Goal: Navigation & Orientation: Find specific page/section

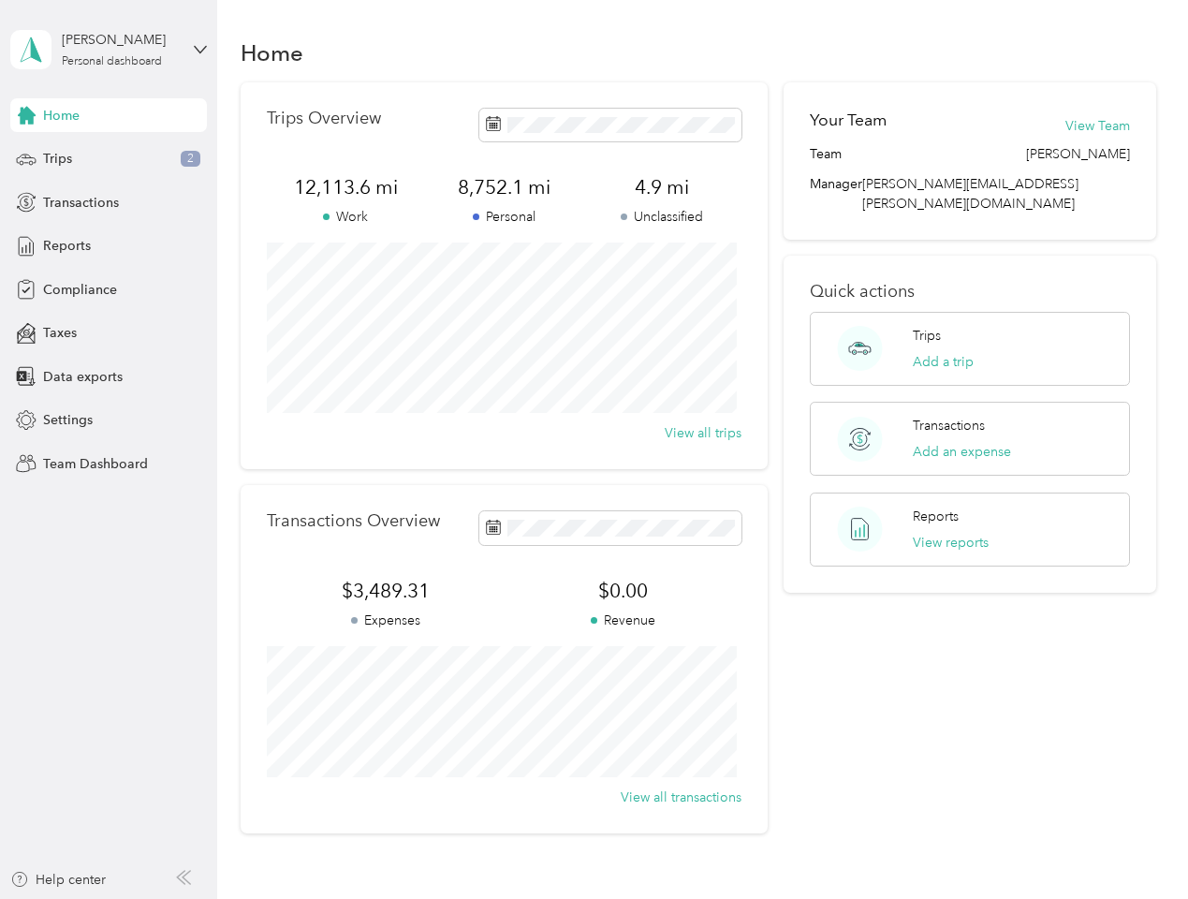
click at [594, 449] on div "Trips Overview 12,113.6 mi Work 8,752.1 mi Personal 4.9 mi Unclassified View al…" at bounding box center [504, 275] width 527 height 387
click at [109, 50] on div "[PERSON_NAME]" at bounding box center [120, 40] width 117 height 20
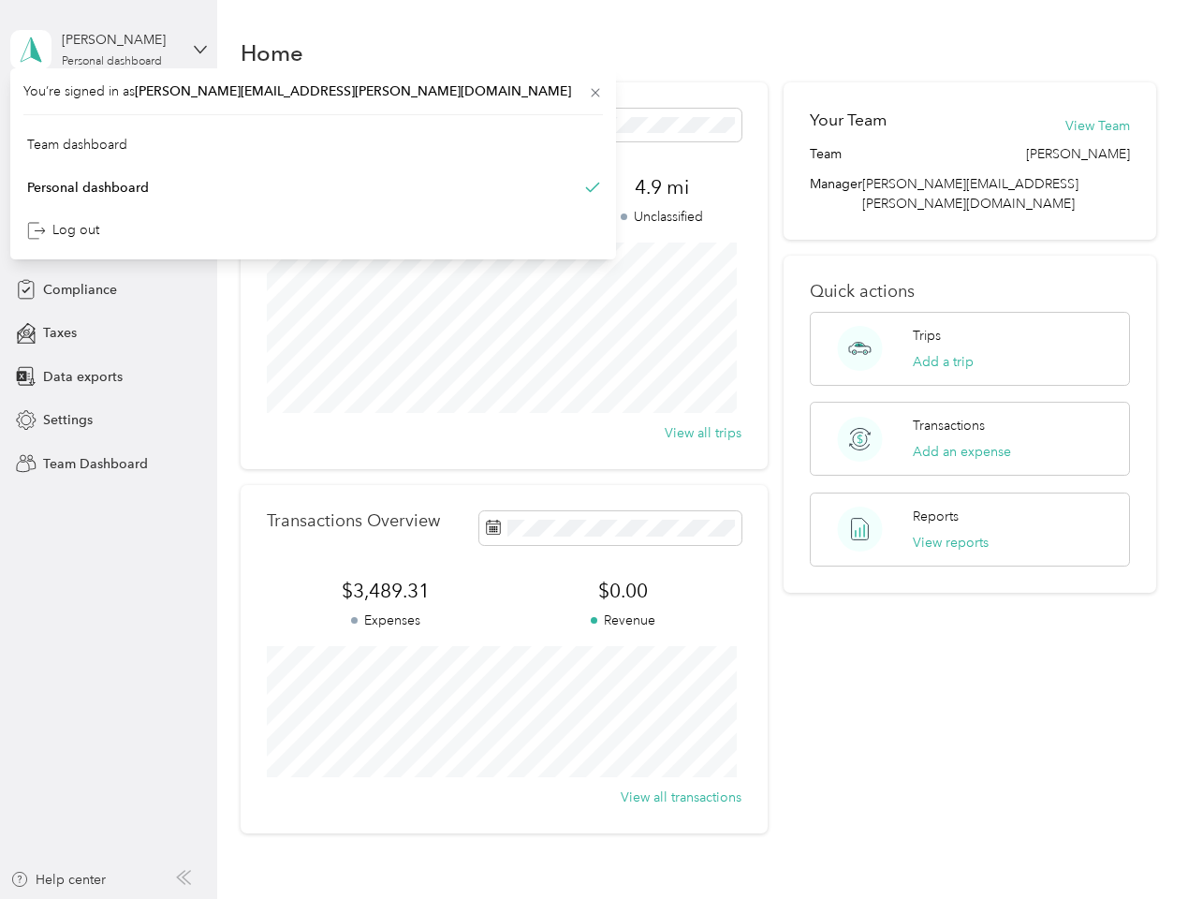
click at [109, 115] on div "You’re signed in as [PERSON_NAME][EMAIL_ADDRESS][PERSON_NAME][DOMAIN_NAME] Team…" at bounding box center [313, 163] width 606 height 191
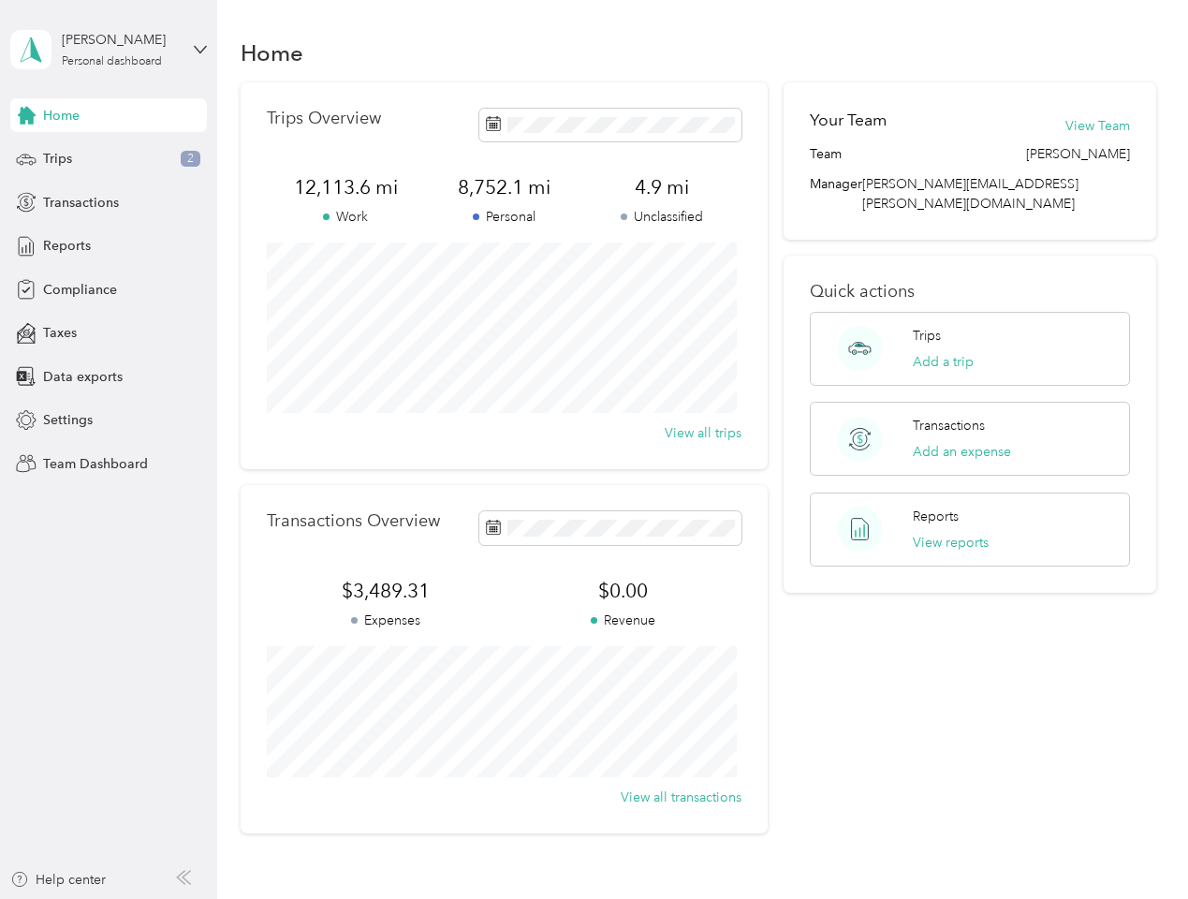
click at [26, 115] on div "You’re signed in as [PERSON_NAME][EMAIL_ADDRESS][PERSON_NAME][DOMAIN_NAME] Team…" at bounding box center [313, 163] width 606 height 191
click at [109, 159] on div "Trips 2" at bounding box center [108, 159] width 197 height 34
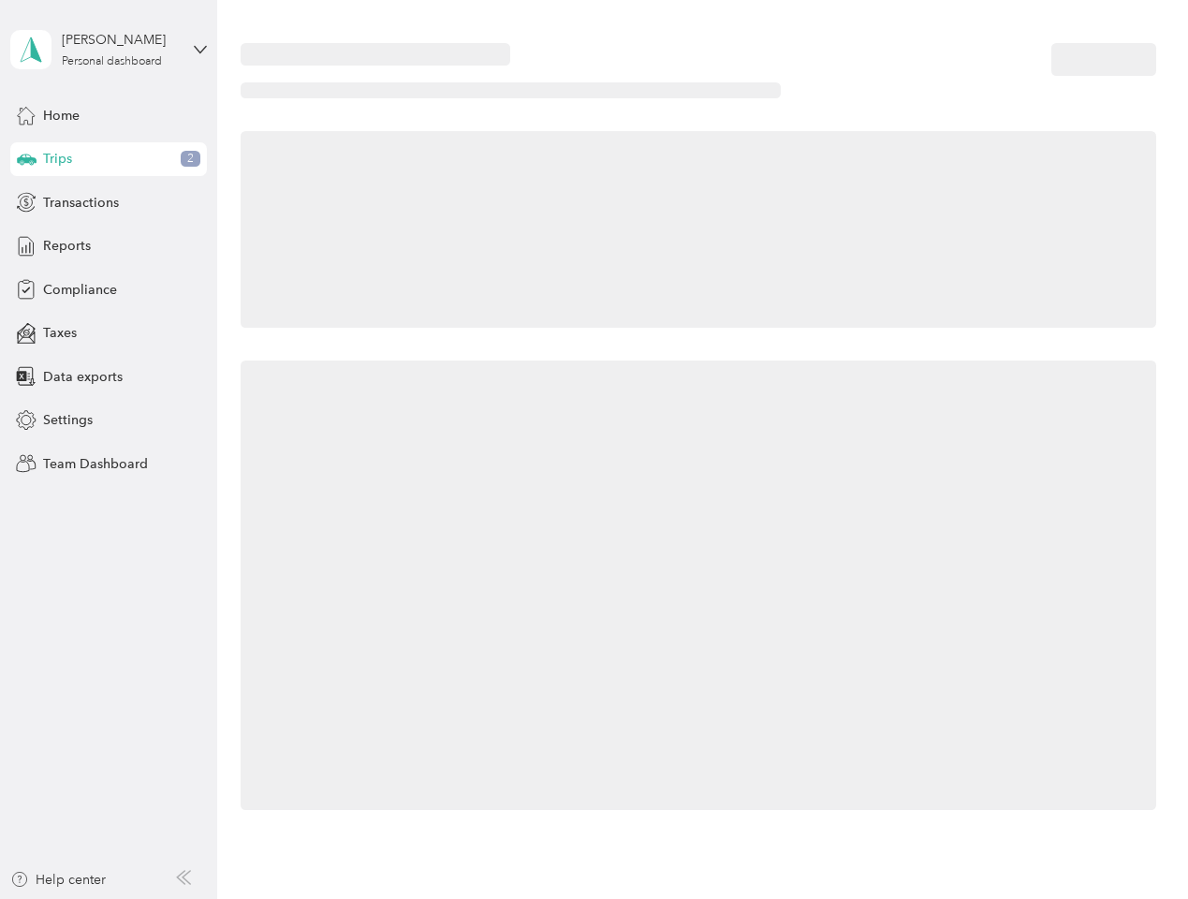
click at [26, 159] on icon at bounding box center [27, 158] width 20 height 9
